Goal: Information Seeking & Learning: Compare options

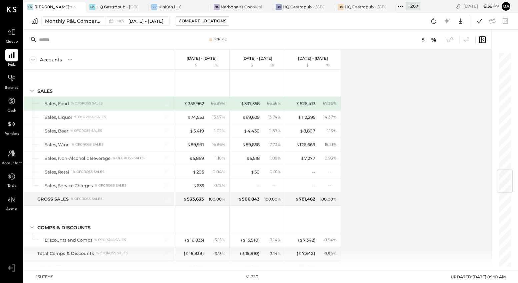
scroll to position [996, 0]
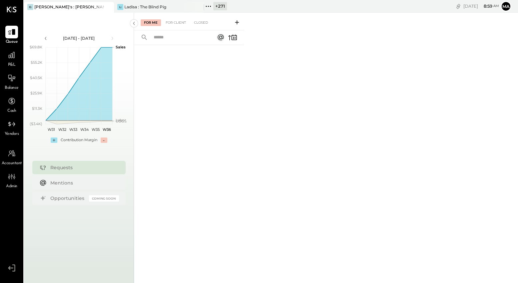
click at [110, 5] on icon at bounding box center [108, 7] width 8 height 8
click at [31, 6] on icon at bounding box center [28, 6] width 9 height 9
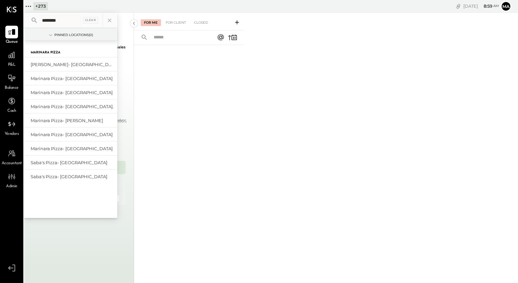
type input "********"
click at [84, 150] on div "Marinara Pizza- [GEOGRAPHIC_DATA]" at bounding box center [67, 148] width 72 height 6
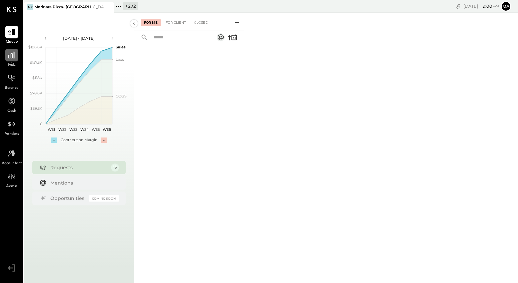
click at [14, 54] on icon at bounding box center [11, 55] width 7 height 7
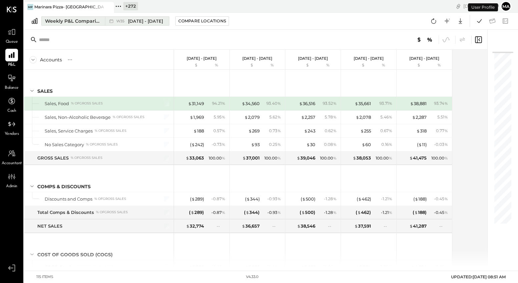
click at [82, 21] on div "Weekly P&L Comparison" at bounding box center [73, 21] width 56 height 7
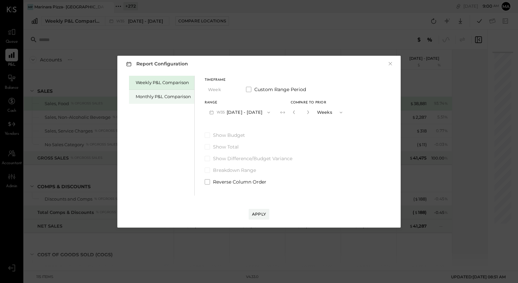
click at [176, 94] on div "Monthly P&L Comparison" at bounding box center [163, 96] width 55 height 6
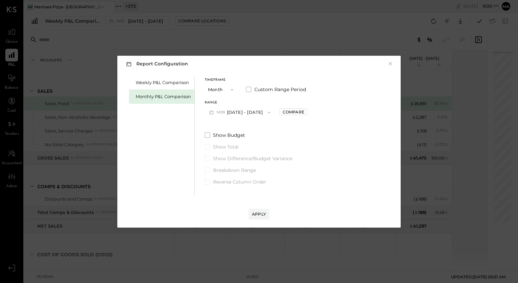
click at [237, 112] on button "M09 Sep 1 - 30, 2025" at bounding box center [240, 112] width 70 height 12
click at [250, 152] on div "M06 Jun 1 - 30, 2025" at bounding box center [243, 155] width 76 height 14
click at [238, 111] on button "M06 Jun 1 - 30, 2025" at bounding box center [240, 112] width 70 height 12
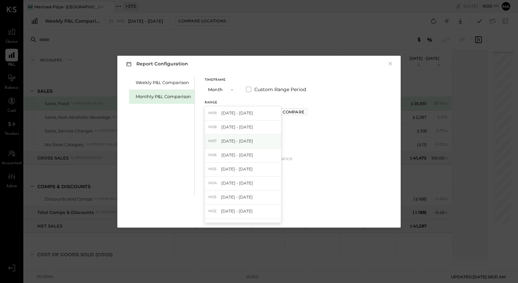
click at [238, 141] on span "Jul 1 - 31, 2025" at bounding box center [238, 141] width 32 height 6
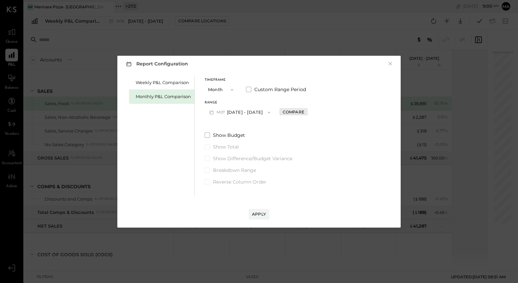
click at [292, 110] on div "Compare" at bounding box center [294, 112] width 22 height 6
click at [308, 112] on icon "button" at bounding box center [309, 112] width 2 height 4
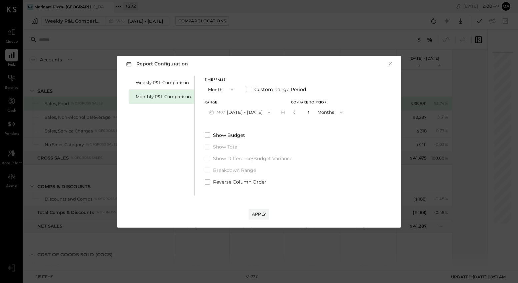
click at [308, 112] on icon "button" at bounding box center [309, 112] width 2 height 4
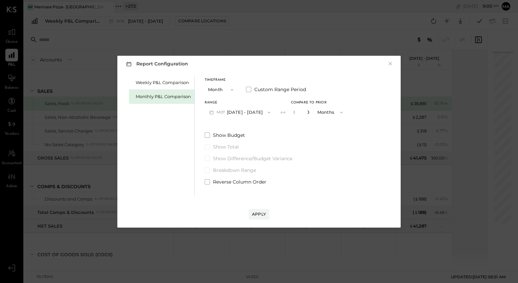
click at [308, 112] on icon "button" at bounding box center [309, 112] width 2 height 4
type input "**"
click at [259, 213] on div "Apply" at bounding box center [259, 214] width 14 height 6
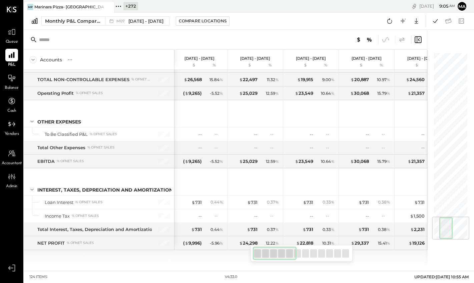
click at [403, 39] on icon at bounding box center [402, 40] width 8 height 8
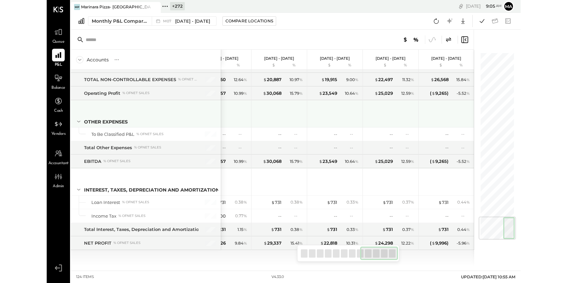
scroll to position [1416, 0]
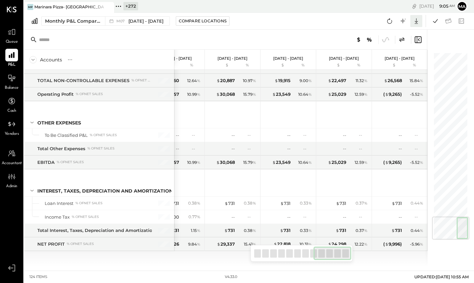
click at [420, 22] on icon at bounding box center [416, 21] width 9 height 9
click at [392, 46] on div "Google Sheets" at bounding box center [395, 46] width 53 height 14
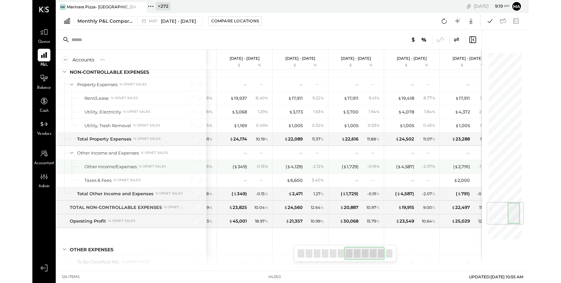
scroll to position [0, 326]
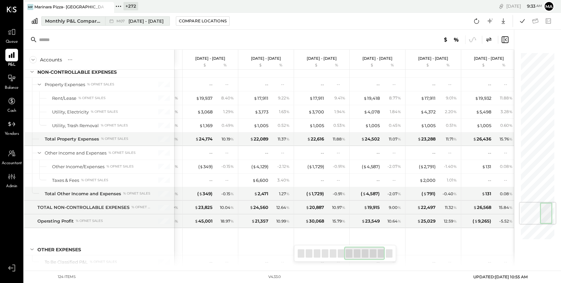
click at [146, 21] on span "Jul 1 - 31, 2025" at bounding box center [145, 21] width 35 height 6
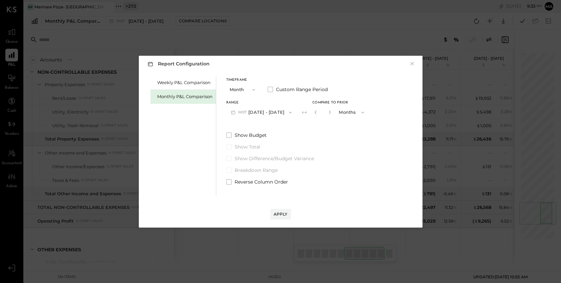
click at [251, 89] on icon "button" at bounding box center [253, 89] width 5 height 5
click at [240, 113] on div "YTD" at bounding box center [243, 113] width 33 height 12
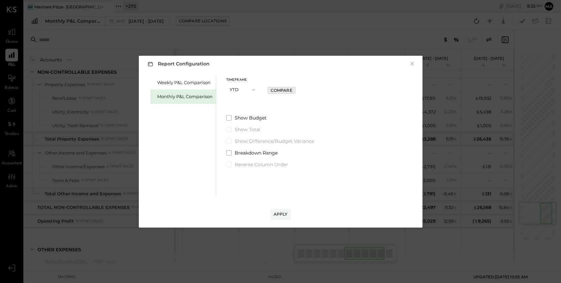
click at [280, 89] on div "Compare" at bounding box center [282, 90] width 22 height 6
click at [276, 211] on div "Apply" at bounding box center [281, 214] width 14 height 6
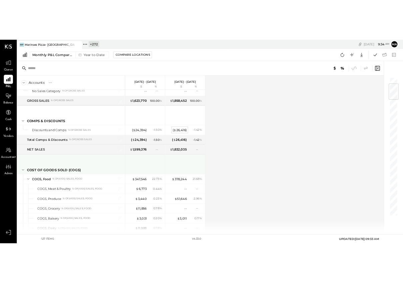
scroll to position [78, 0]
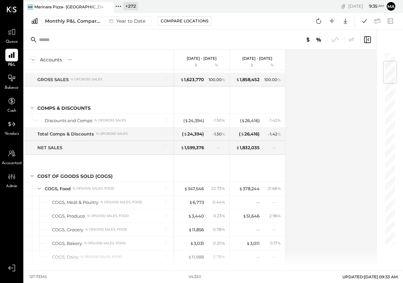
click at [85, 75] on div "GROSS SALES % of GROSS SALES" at bounding box center [99, 79] width 150 height 13
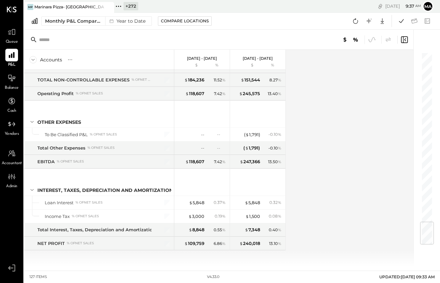
scroll to position [1458, 0]
